Goal: Find specific page/section

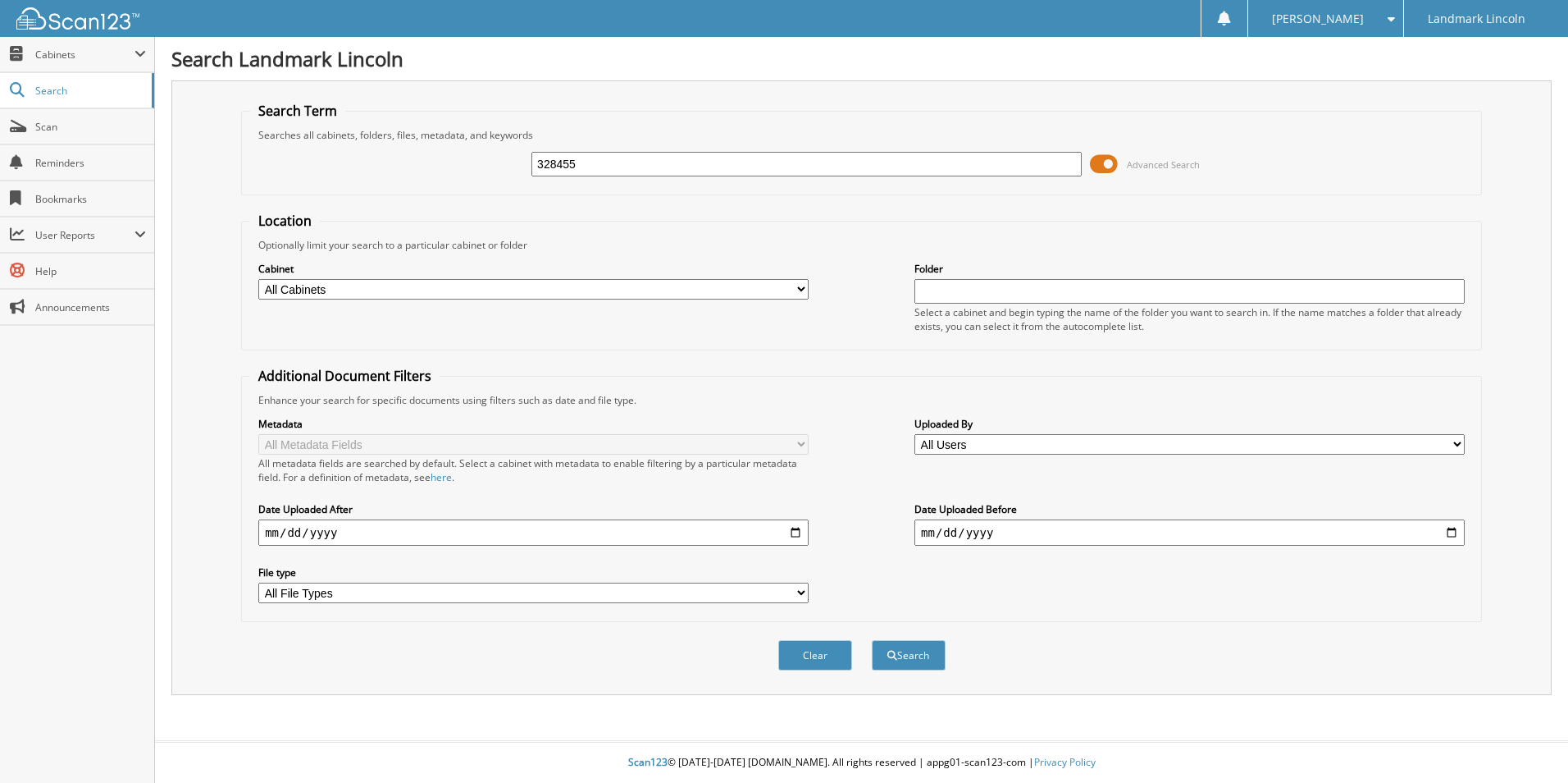
type input "328455"
click at [872, 639] on button "Search" at bounding box center [908, 655] width 74 height 30
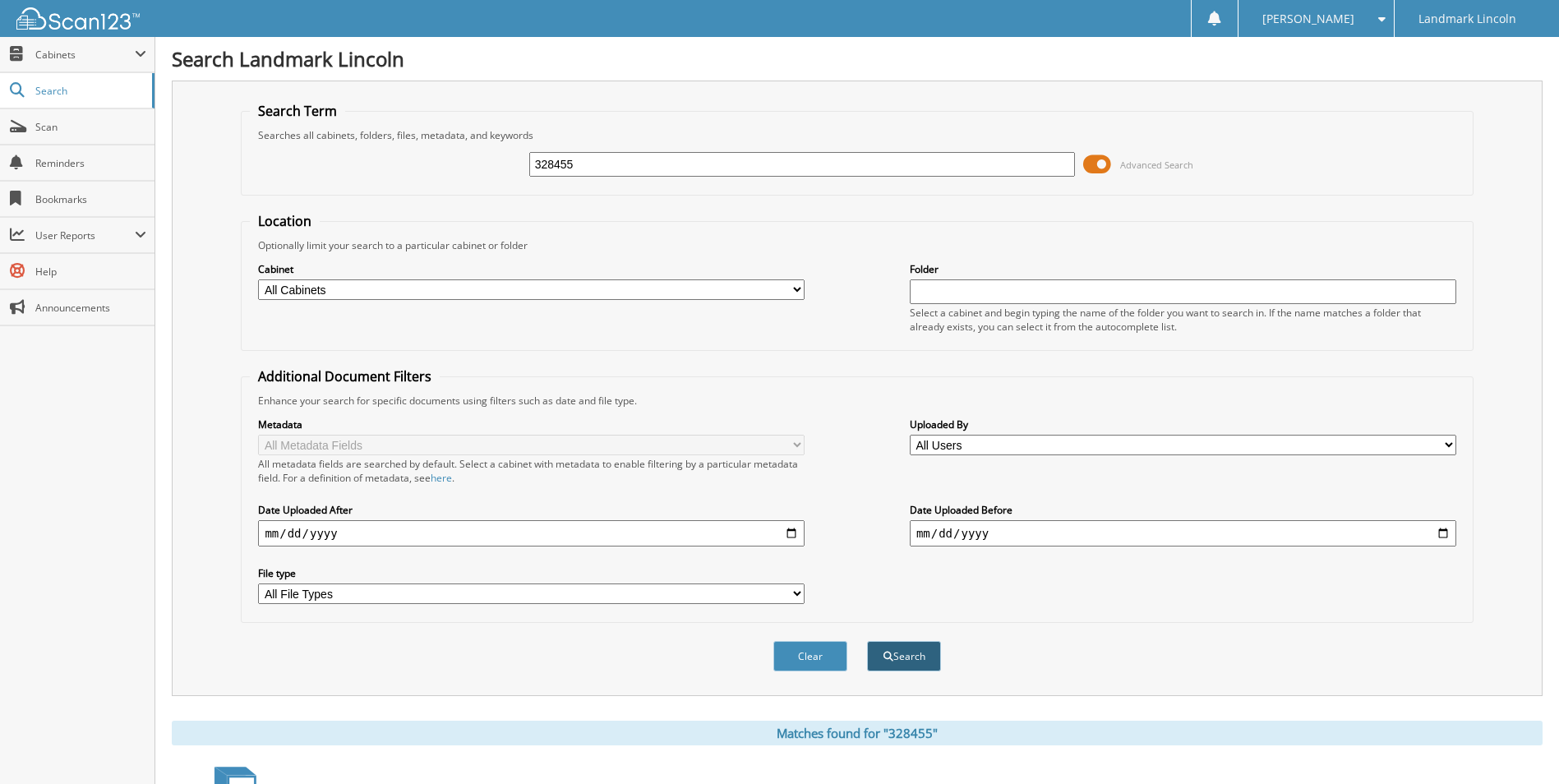
click at [895, 653] on button "Search" at bounding box center [903, 655] width 74 height 30
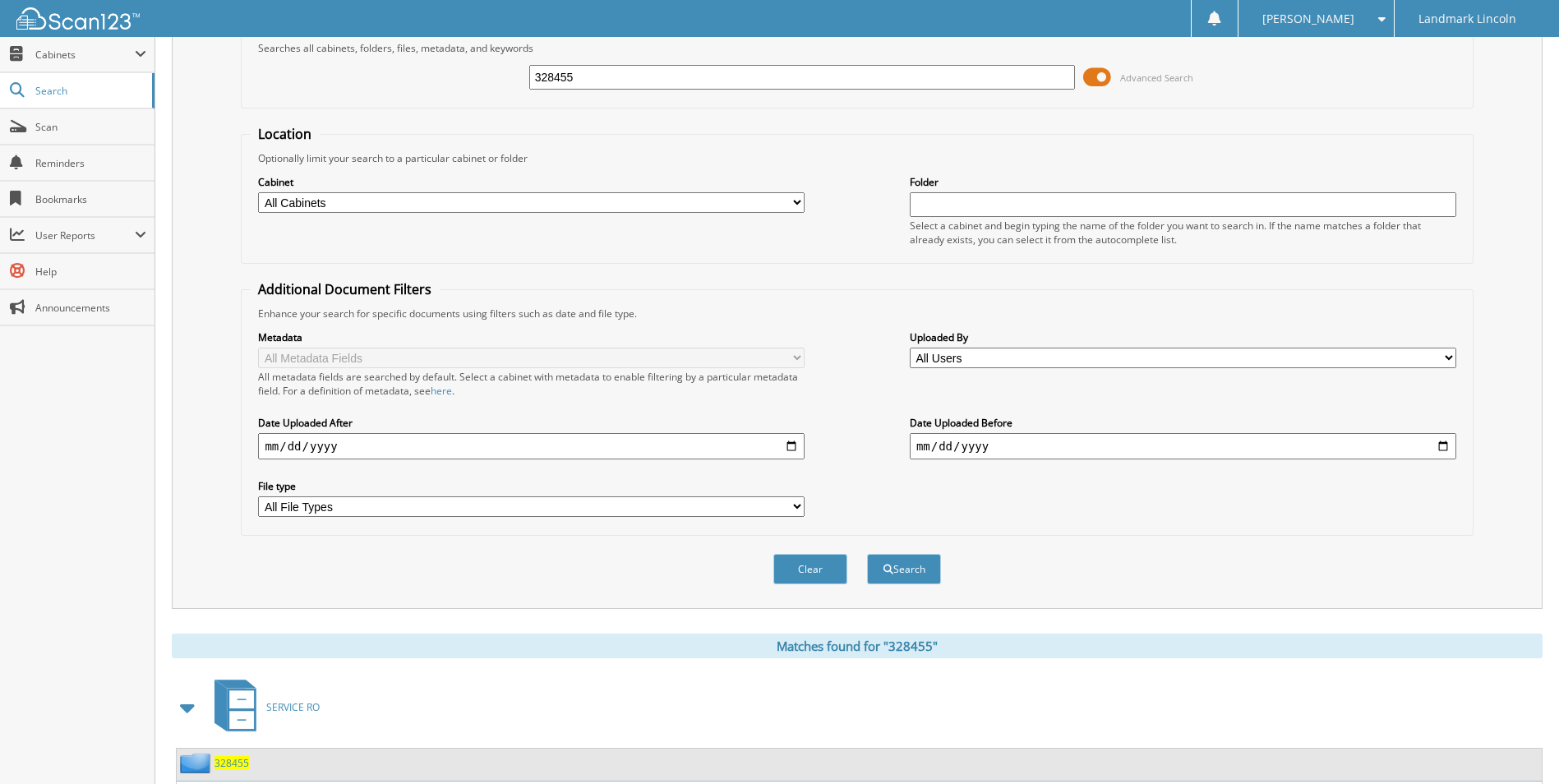
scroll to position [82, 0]
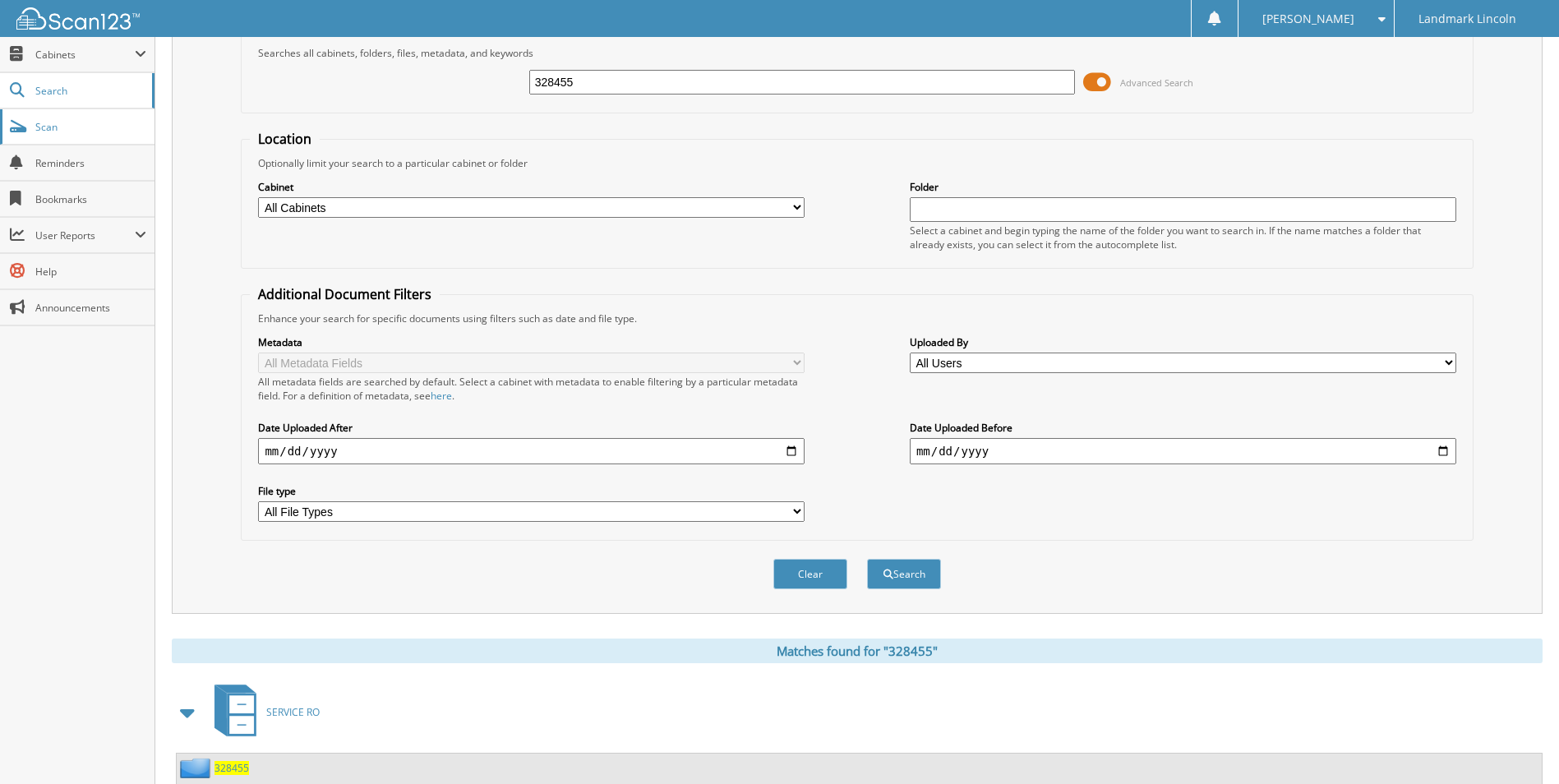
click at [63, 129] on span "Scan" at bounding box center [91, 127] width 111 height 14
